Goal: Navigation & Orientation: Find specific page/section

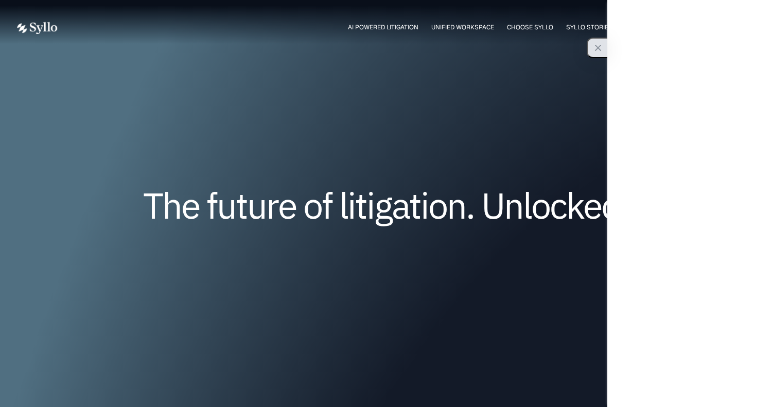
click at [597, 41] on div "button" at bounding box center [596, 48] width 16 height 19
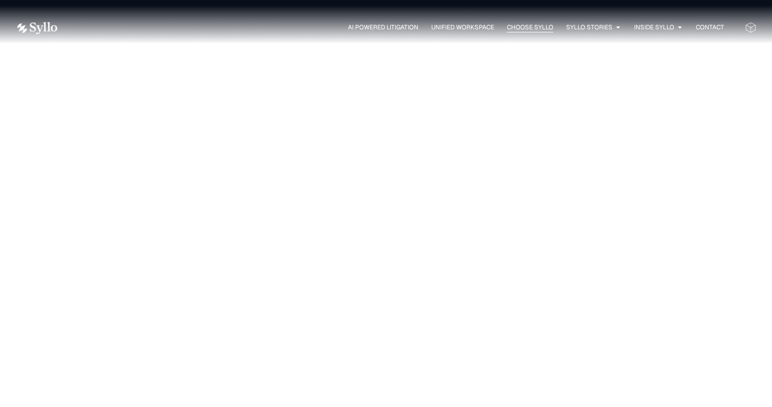
click at [510, 29] on span "Choose Syllo" at bounding box center [530, 27] width 46 height 9
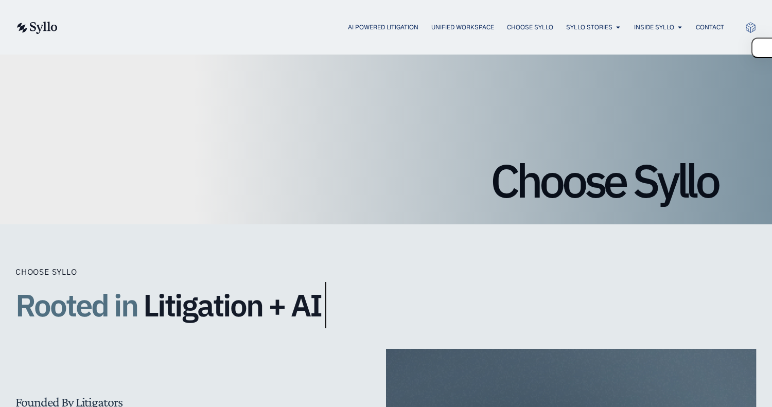
click at [43, 21] on link at bounding box center [36, 27] width 42 height 13
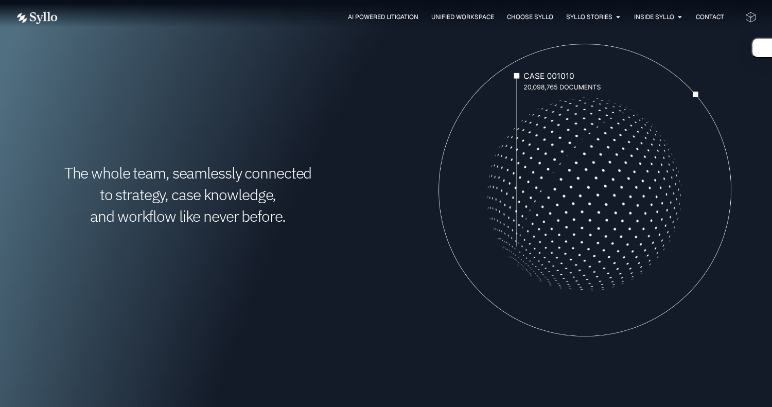
scroll to position [439, 0]
